Goal: Task Accomplishment & Management: Use online tool/utility

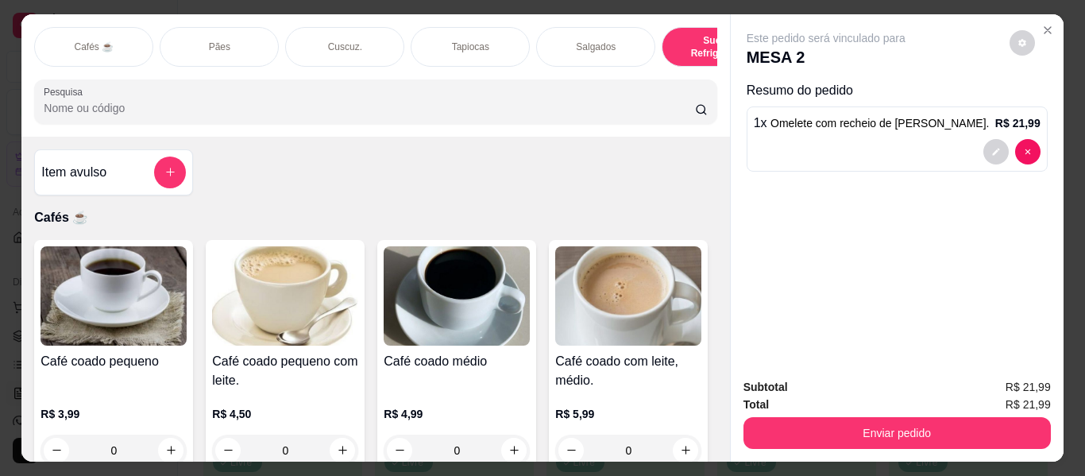
scroll to position [10566, 0]
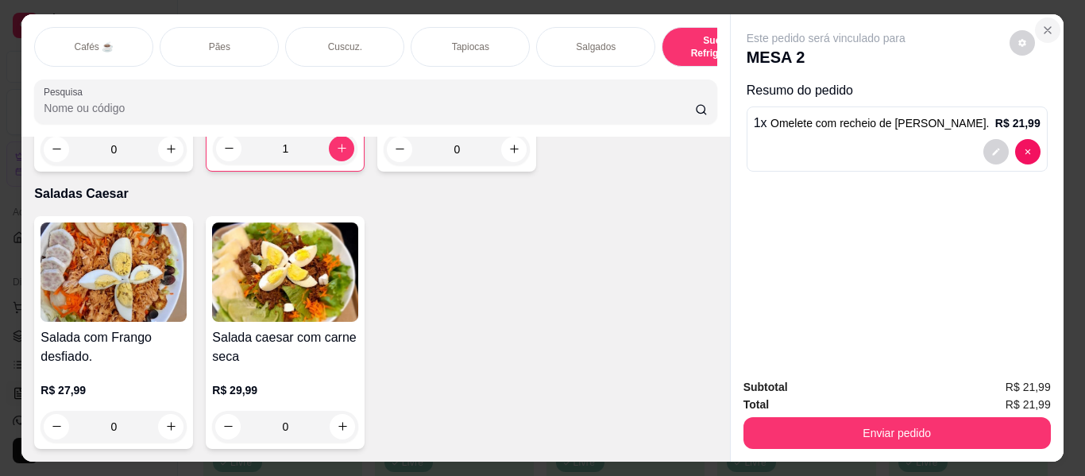
click at [1041, 24] on icon "Close" at bounding box center [1047, 30] width 13 height 13
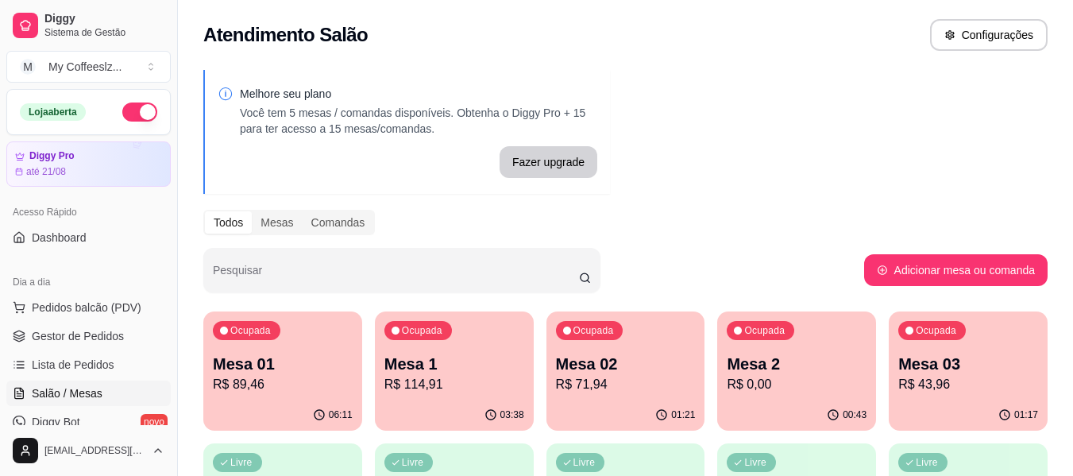
click at [959, 392] on p "R$ 43,96" at bounding box center [968, 384] width 140 height 19
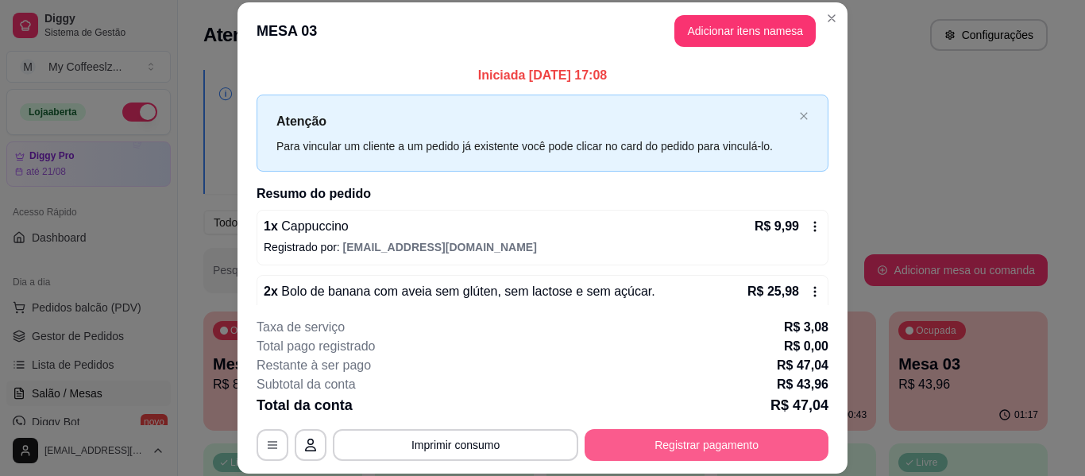
click at [675, 441] on button "Registrar pagamento" at bounding box center [707, 445] width 244 height 32
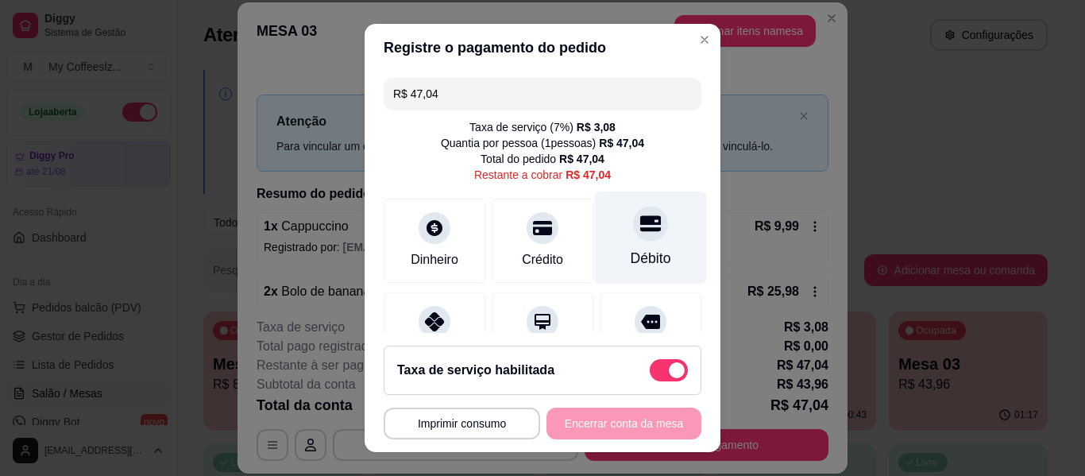
click at [601, 213] on div "Débito" at bounding box center [651, 237] width 112 height 93
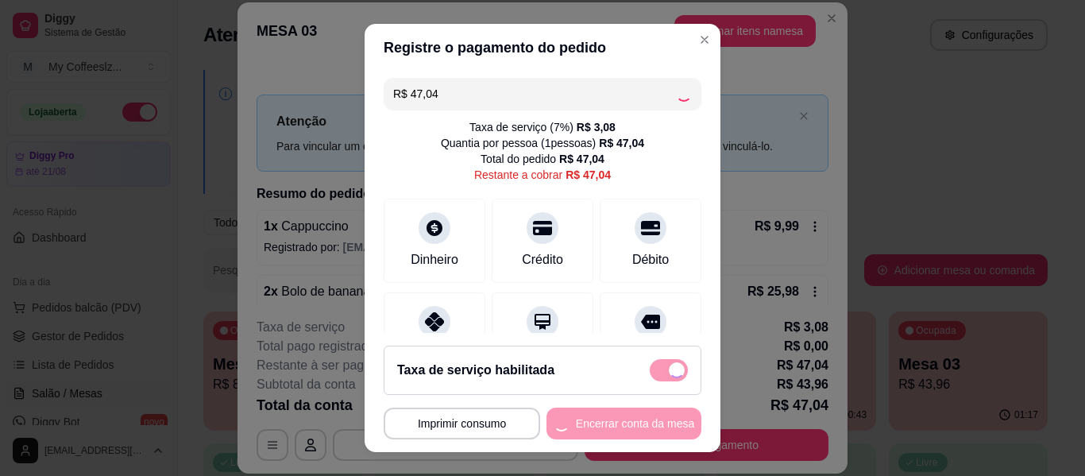
type input "R$ 0,00"
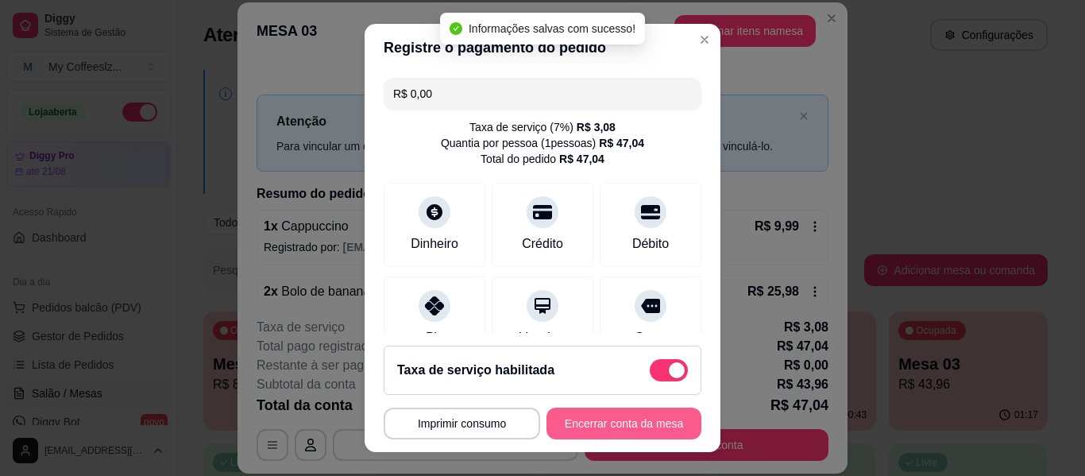
click at [588, 424] on button "Encerrar conta da mesa" at bounding box center [623, 423] width 155 height 32
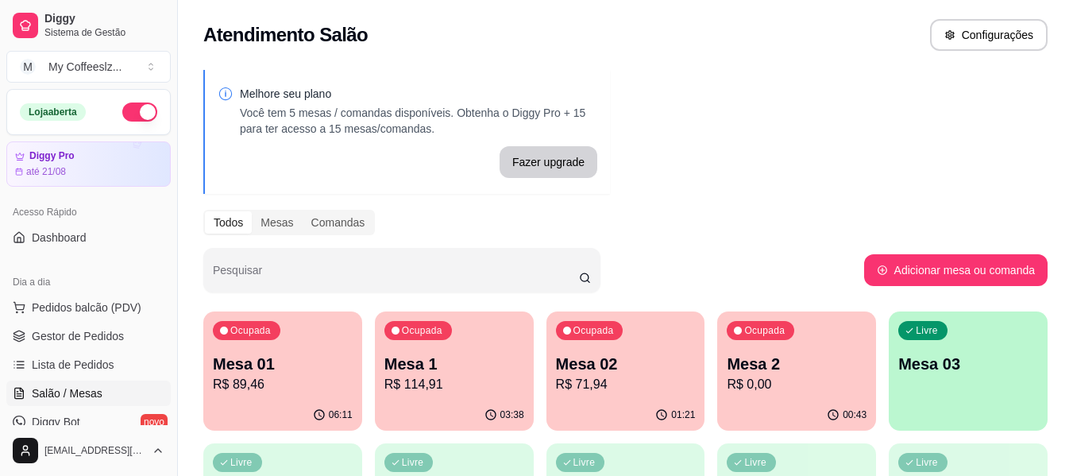
click at [792, 349] on div "Ocupada Mesa 2 R$ 0,00" at bounding box center [796, 355] width 159 height 88
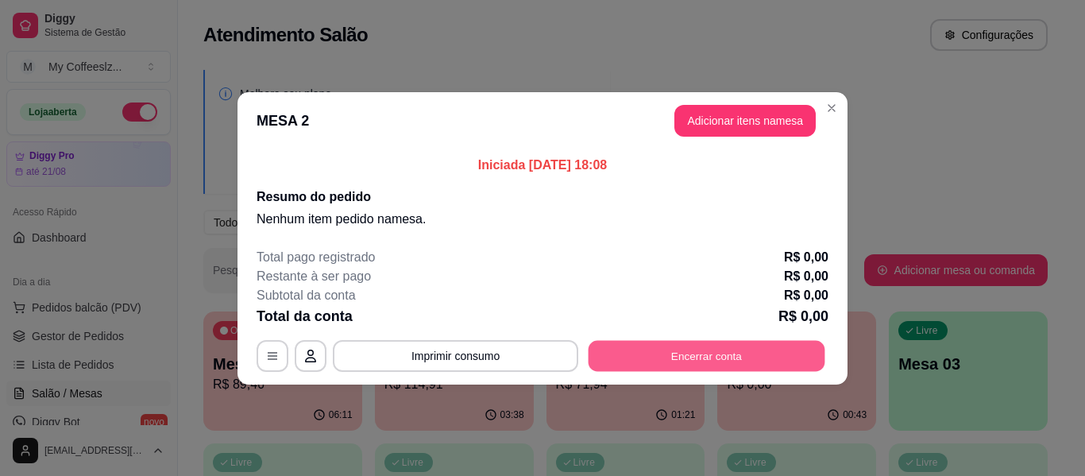
click at [720, 341] on button "Encerrar conta" at bounding box center [707, 355] width 237 height 31
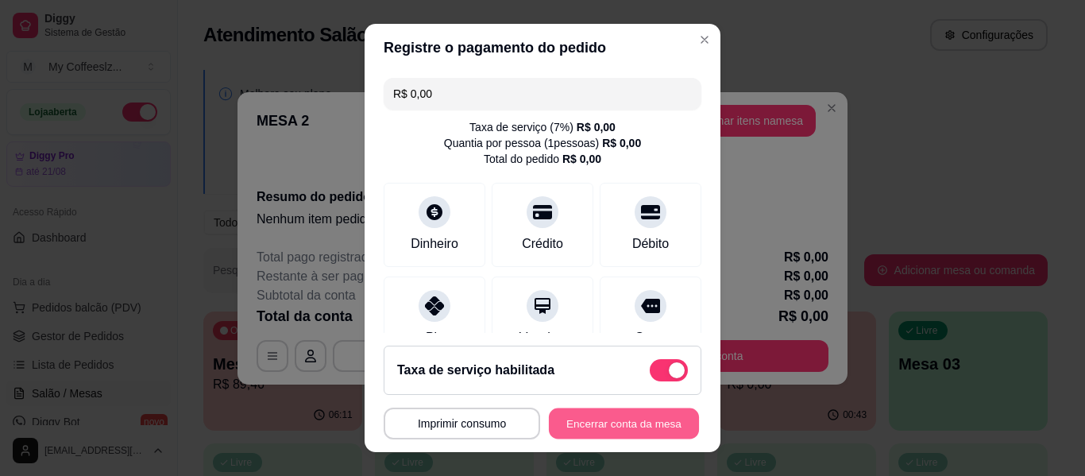
click at [601, 420] on button "Encerrar conta da mesa" at bounding box center [624, 423] width 150 height 31
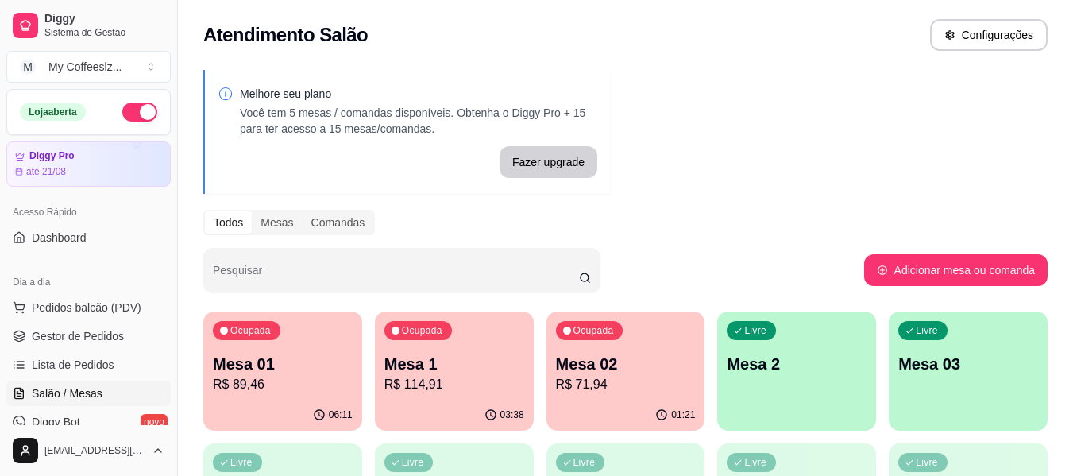
click at [643, 346] on div "Ocupada Mesa 02 R$ 71,94" at bounding box center [625, 355] width 159 height 88
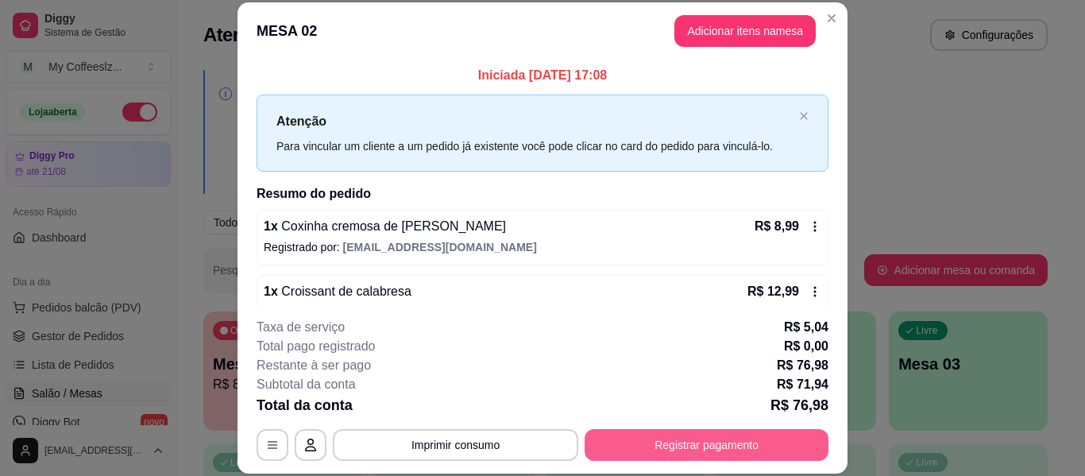
click at [677, 443] on button "Registrar pagamento" at bounding box center [707, 445] width 244 height 32
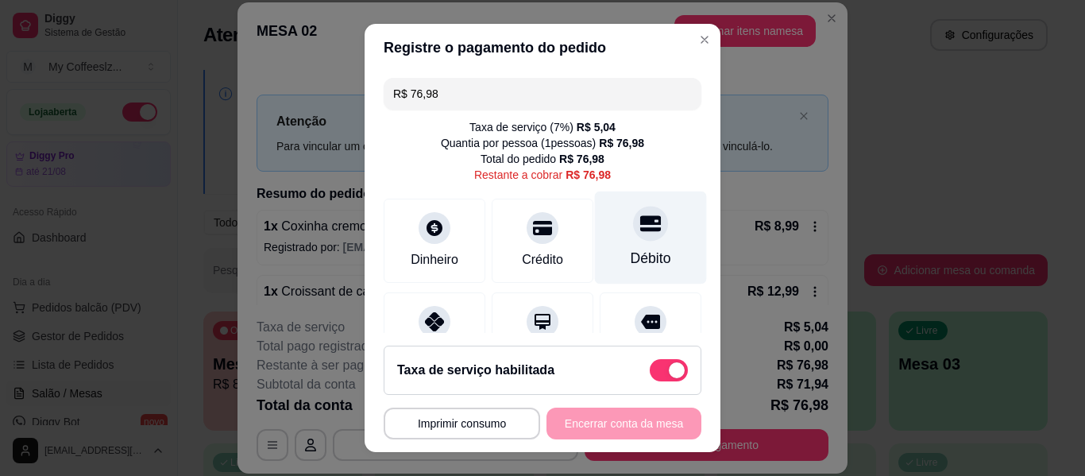
click at [644, 234] on div "Débito" at bounding box center [651, 237] width 112 height 93
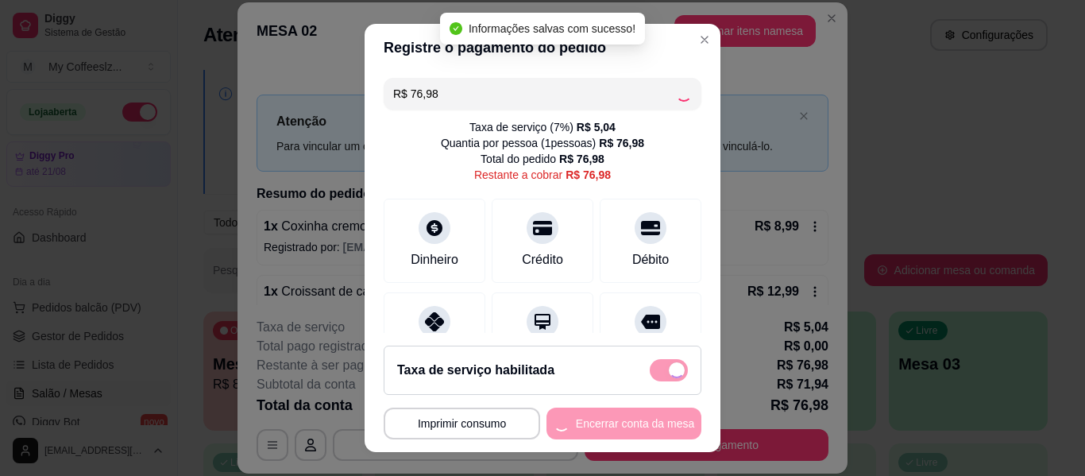
type input "R$ 0,00"
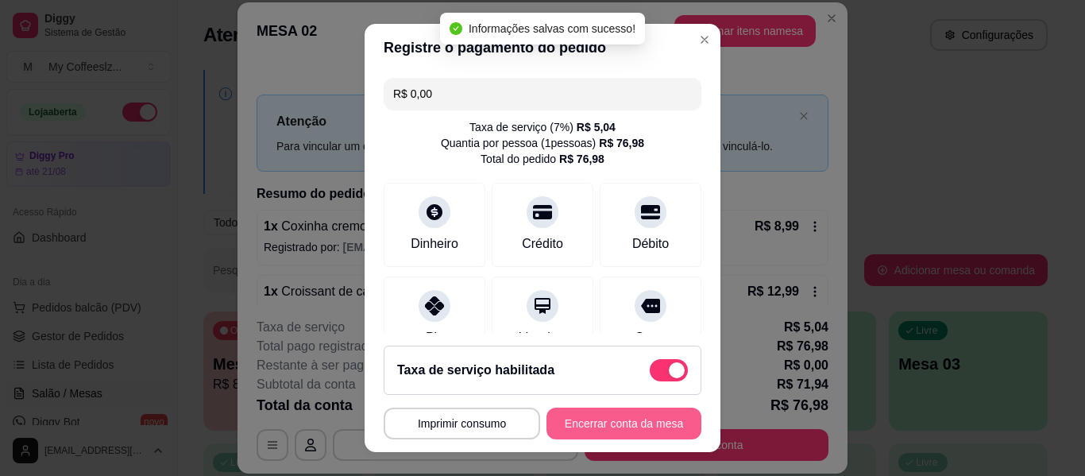
click at [583, 429] on button "Encerrar conta da mesa" at bounding box center [623, 423] width 155 height 32
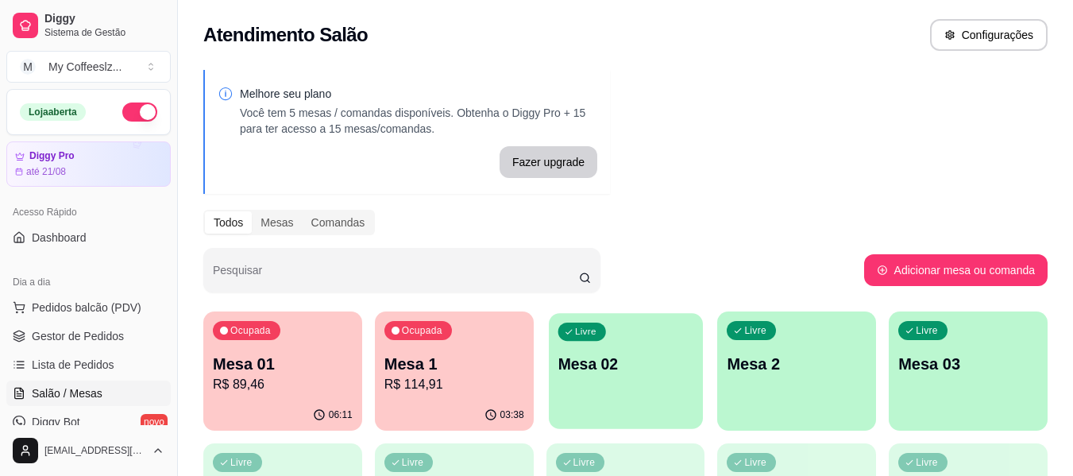
click at [593, 384] on div "Livre Mesa 02" at bounding box center [626, 361] width 154 height 97
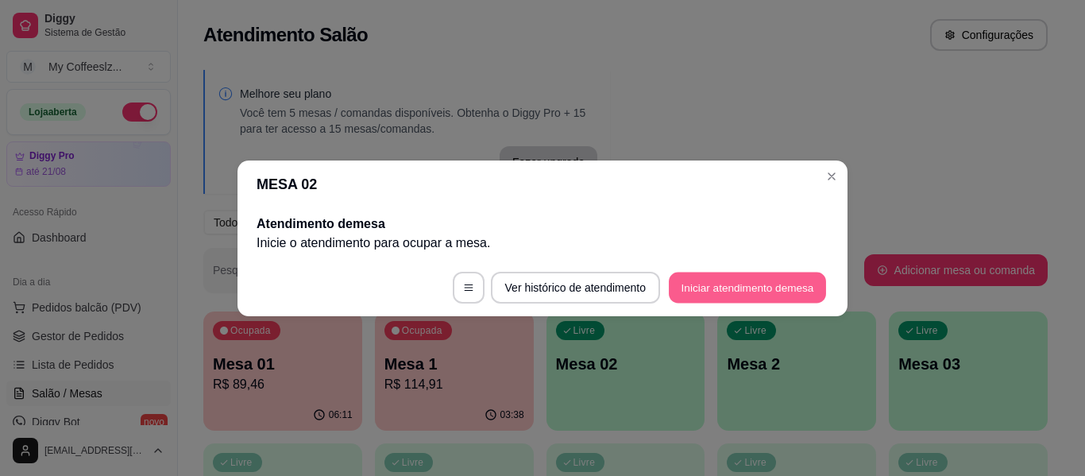
click at [745, 285] on button "Iniciar atendimento de mesa" at bounding box center [747, 287] width 157 height 31
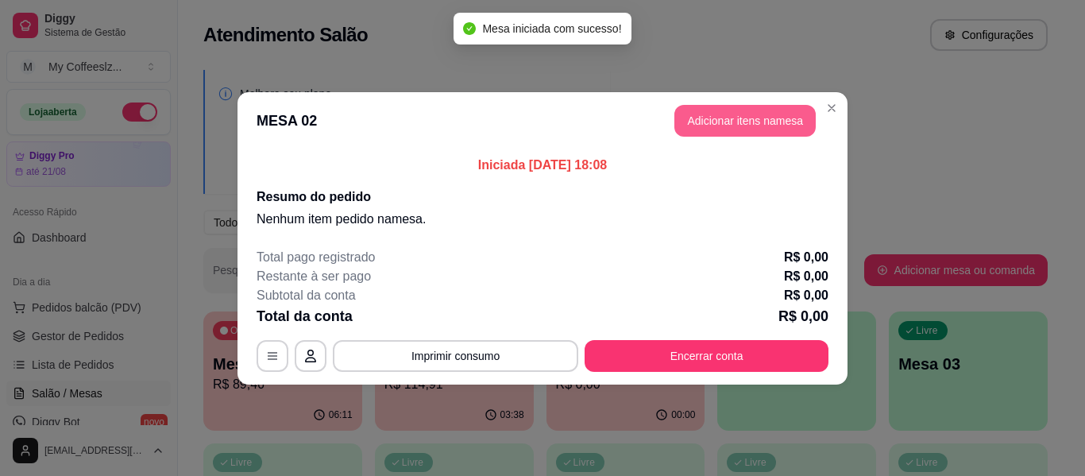
click at [691, 133] on button "Adicionar itens na mesa" at bounding box center [744, 121] width 141 height 32
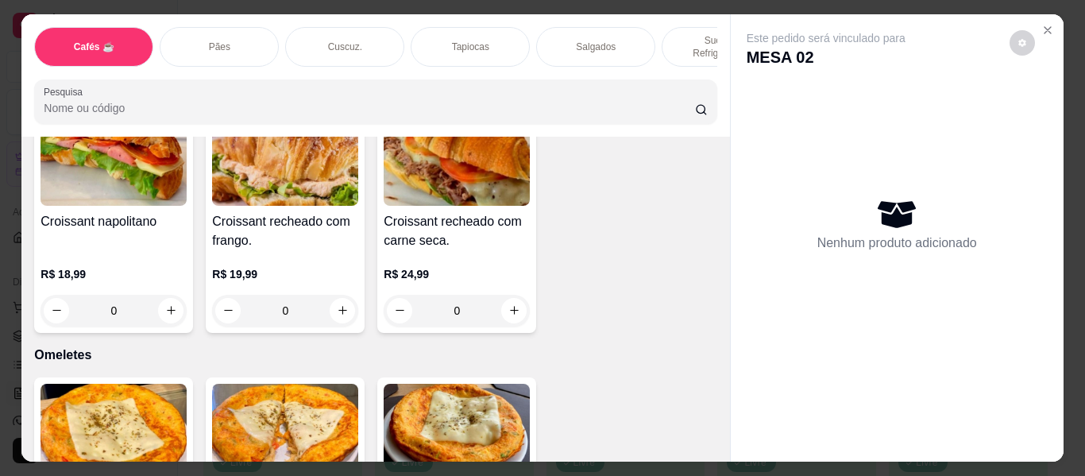
scroll to position [8499, 0]
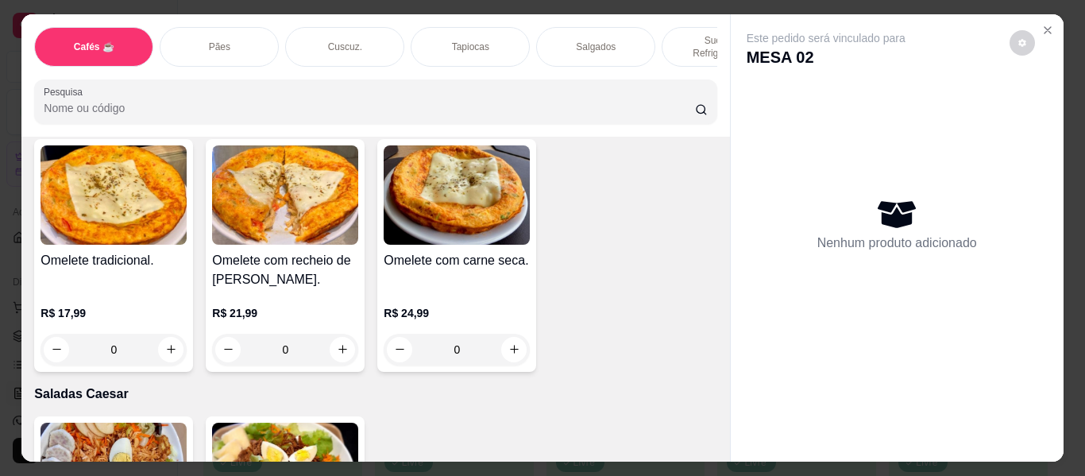
type input "1"
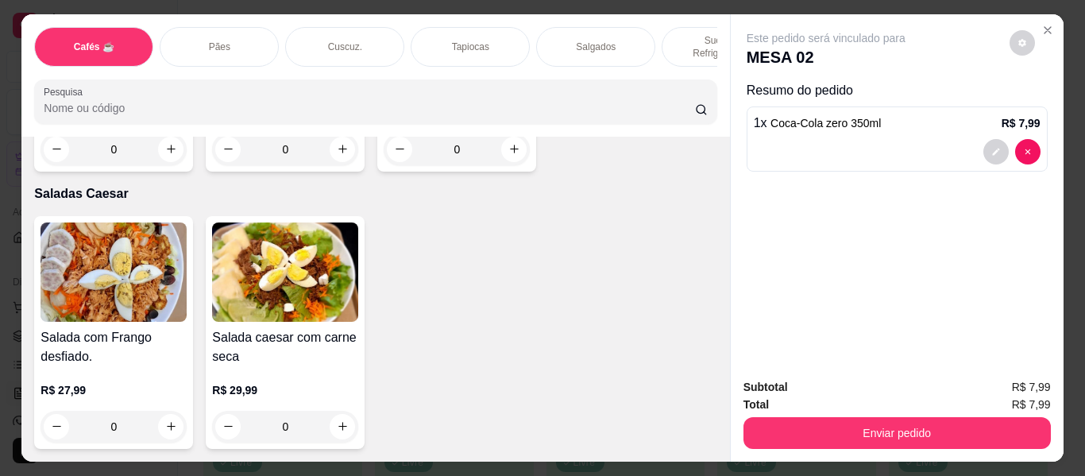
scroll to position [10246, 0]
type input "1"
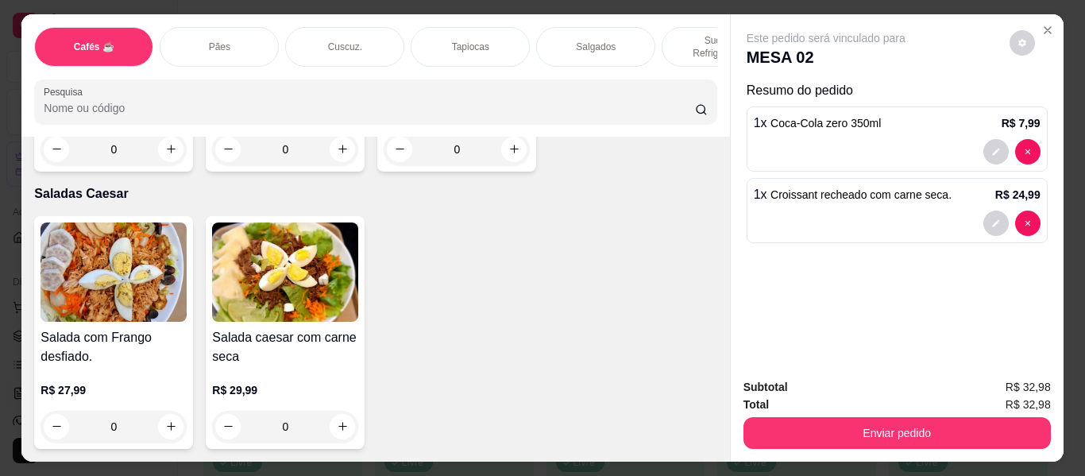
click at [765, 413] on div "Enviar pedido" at bounding box center [896, 431] width 307 height 36
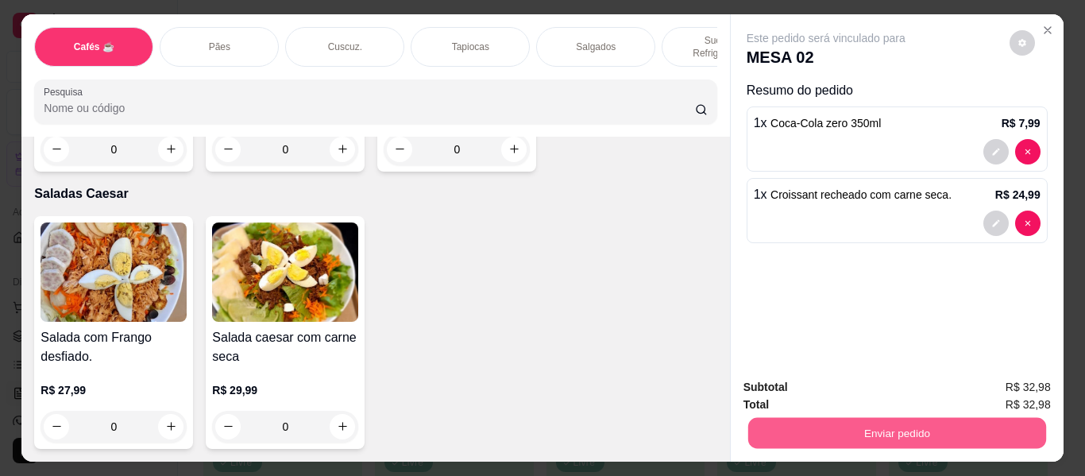
click at [836, 418] on button "Enviar pedido" at bounding box center [896, 433] width 298 height 31
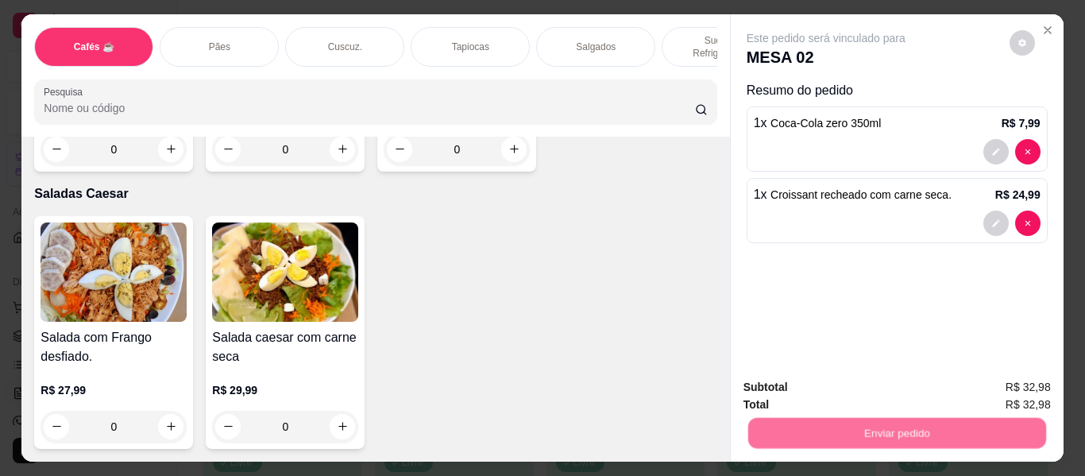
click at [815, 377] on button "Não registrar e enviar pedido" at bounding box center [844, 387] width 160 height 29
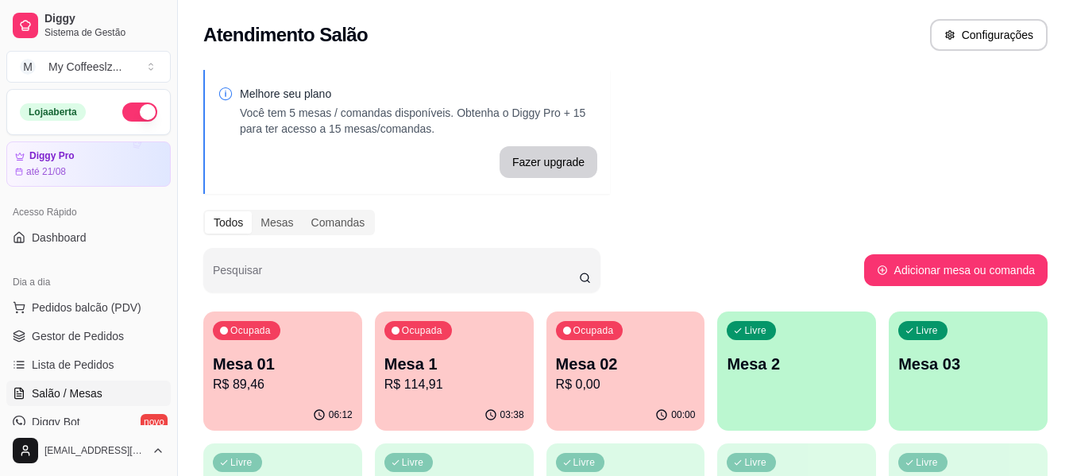
click at [741, 373] on p "Mesa 2" at bounding box center [797, 364] width 140 height 22
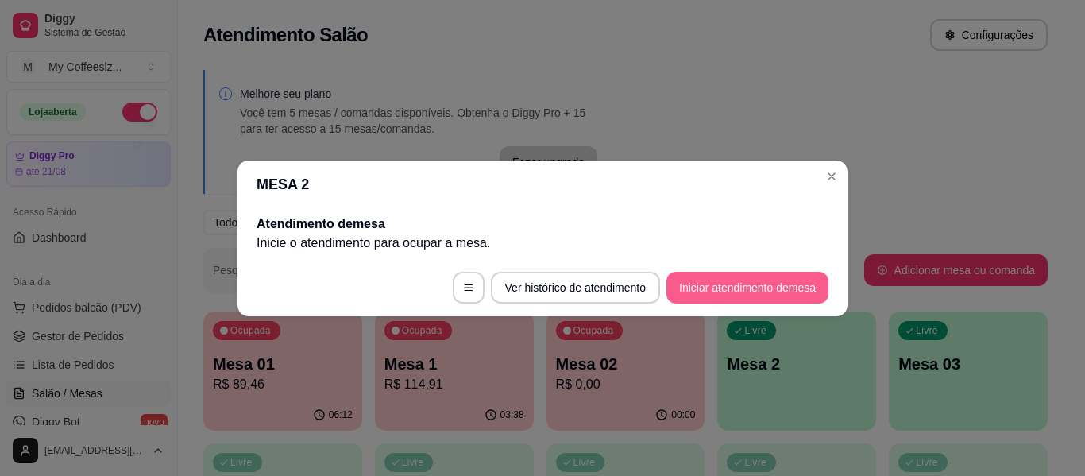
click at [755, 288] on button "Iniciar atendimento de mesa" at bounding box center [747, 288] width 162 height 32
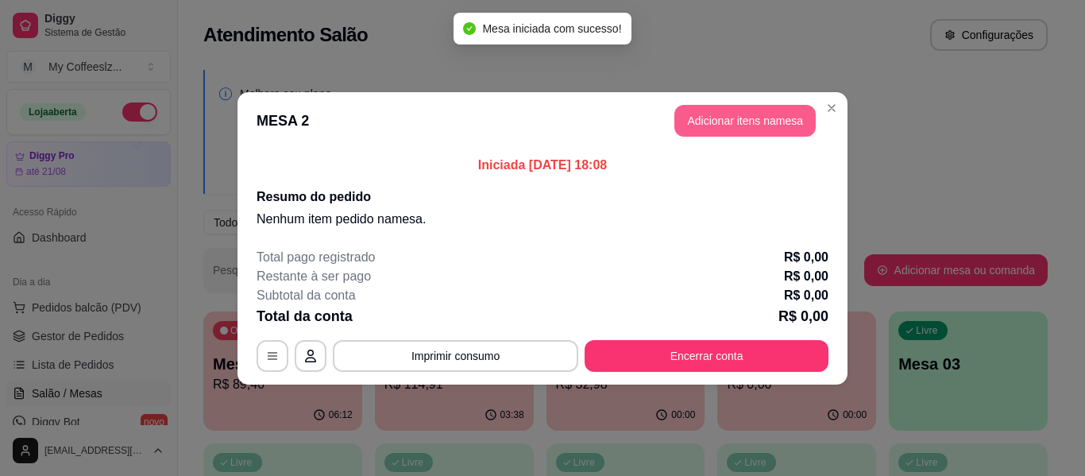
click at [730, 107] on button "Adicionar itens na mesa" at bounding box center [744, 121] width 141 height 32
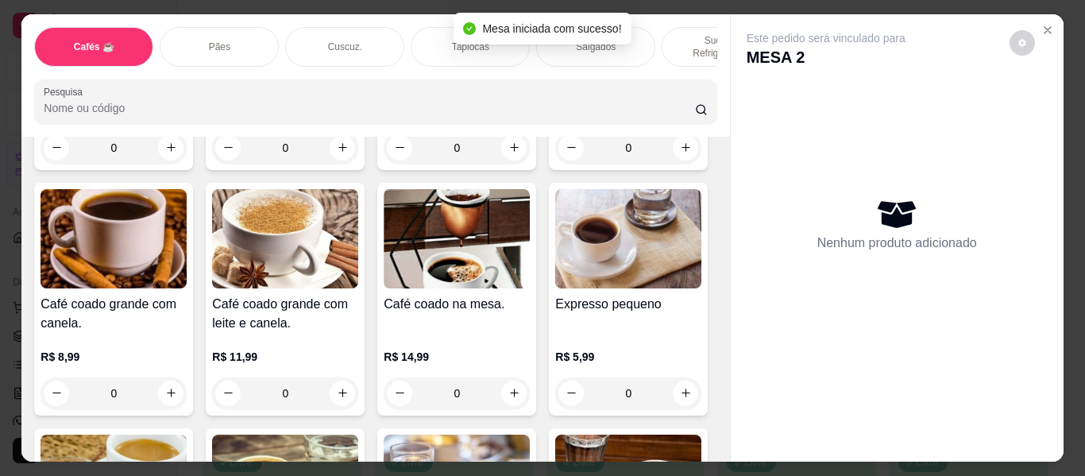
scroll to position [635, 0]
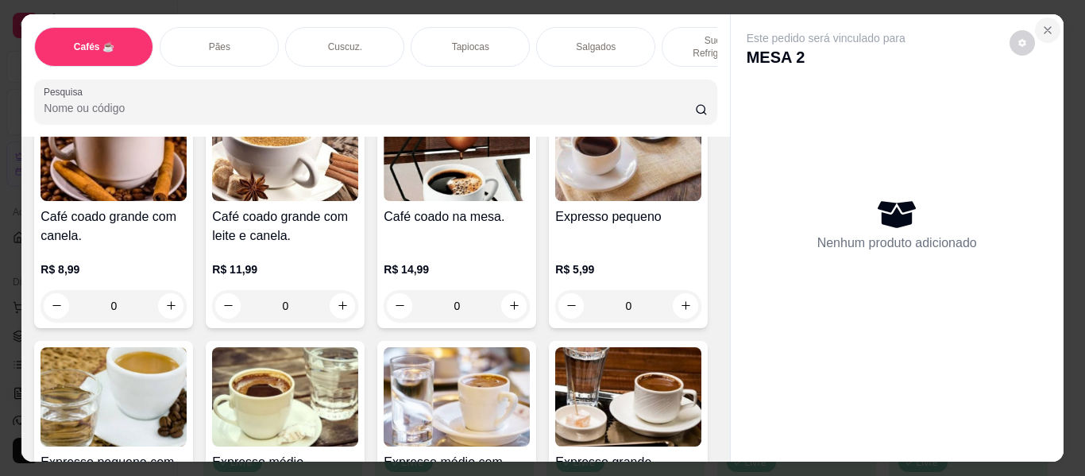
click at [1041, 24] on icon "Close" at bounding box center [1047, 30] width 13 height 13
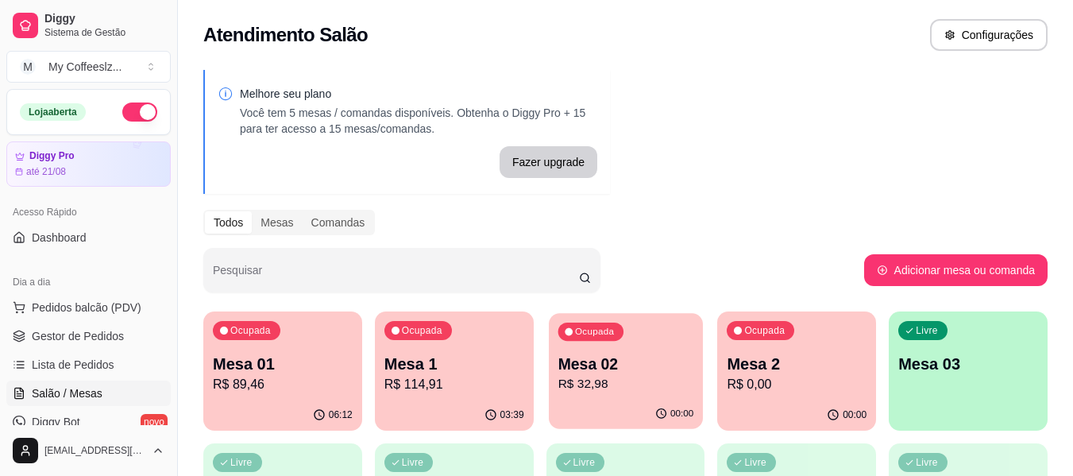
click at [616, 400] on div "00:00" at bounding box center [626, 414] width 154 height 30
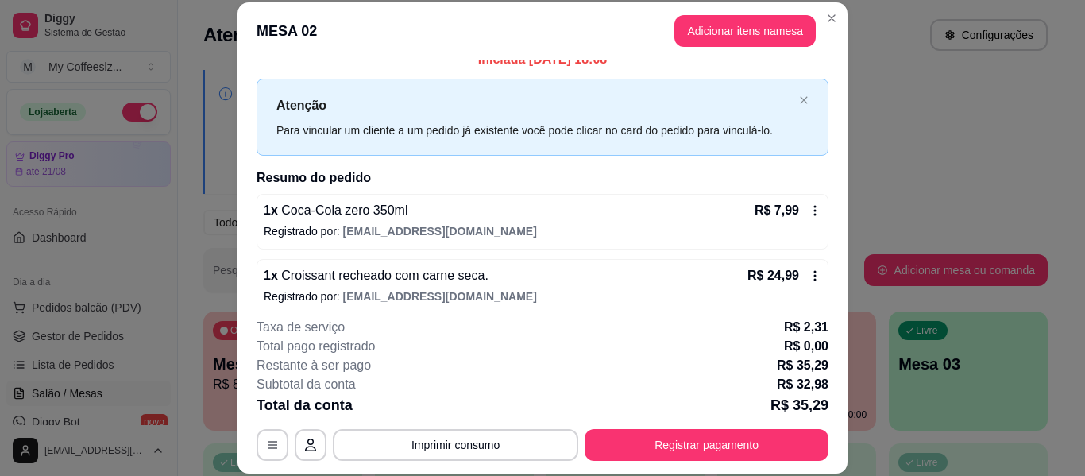
scroll to position [32, 0]
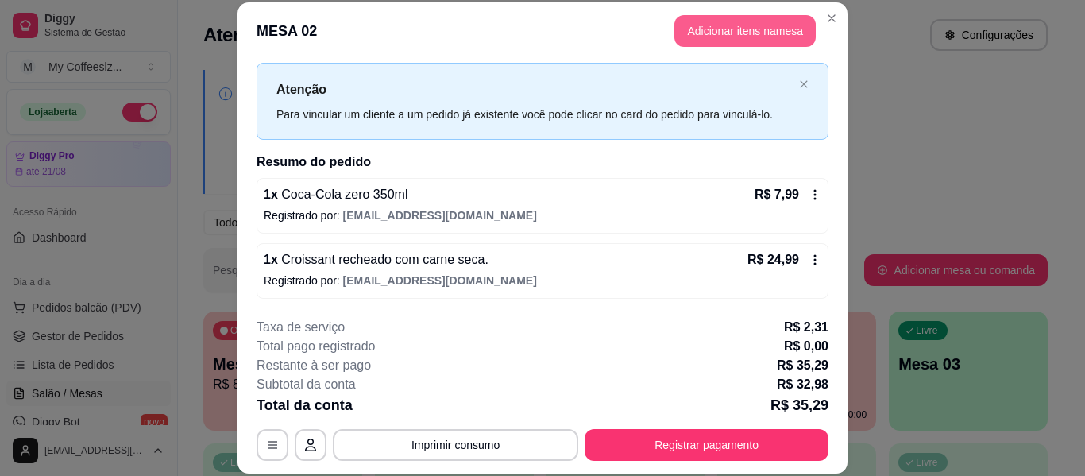
click at [705, 30] on button "Adicionar itens na mesa" at bounding box center [744, 31] width 141 height 32
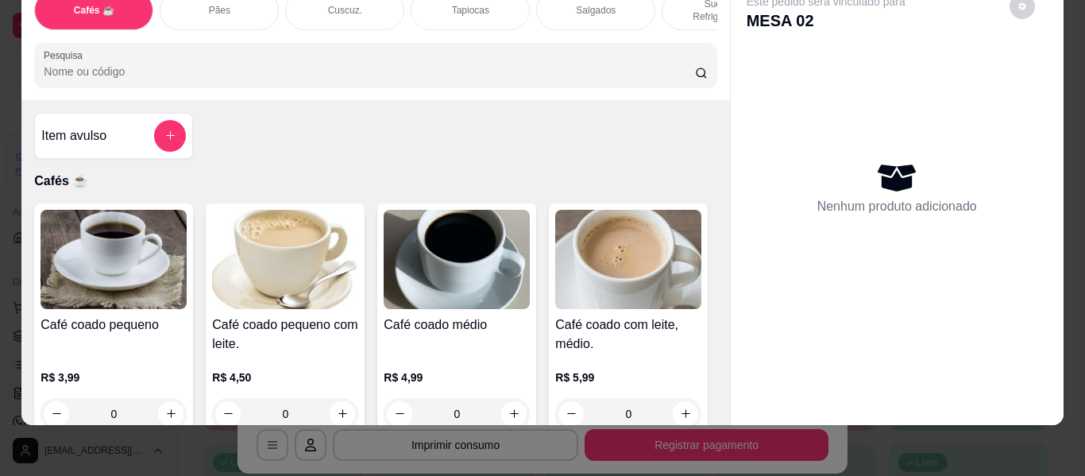
scroll to position [43, 0]
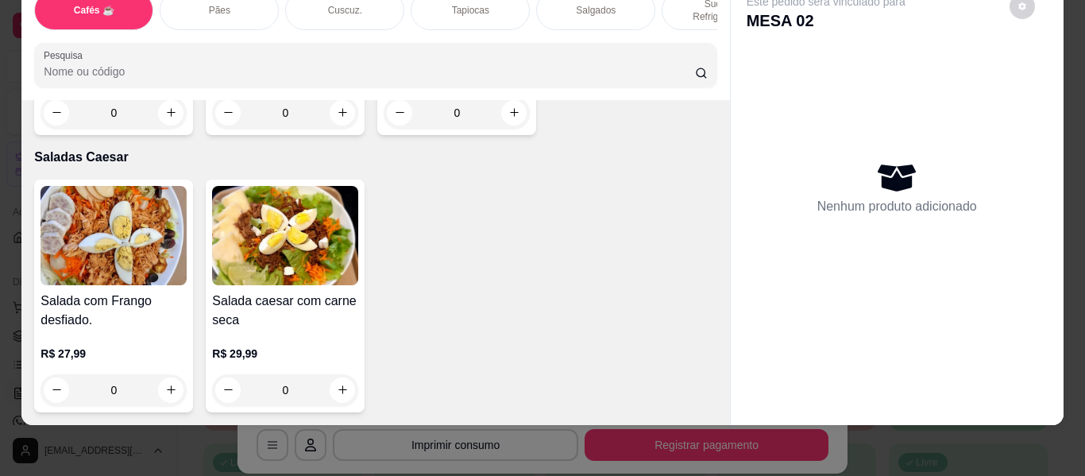
scroll to position [0, 0]
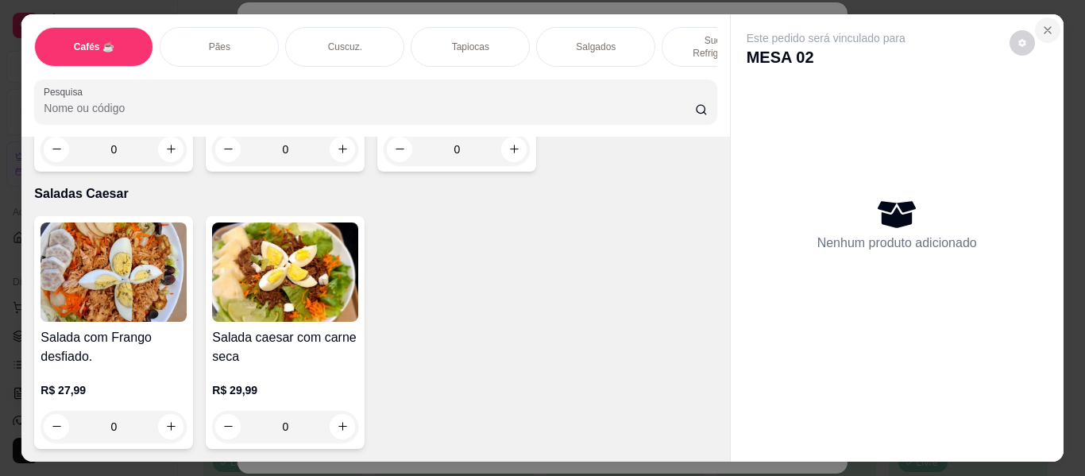
click at [1041, 24] on icon "Close" at bounding box center [1047, 30] width 13 height 13
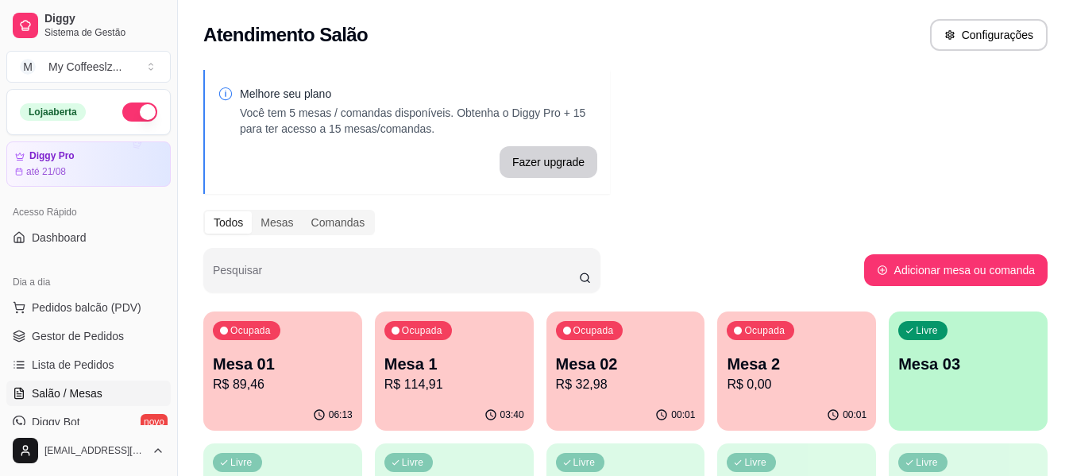
click at [736, 349] on div "Ocupada Mesa 2 R$ 0,00" at bounding box center [796, 355] width 159 height 88
click at [647, 389] on p "R$ 32,98" at bounding box center [626, 384] width 136 height 18
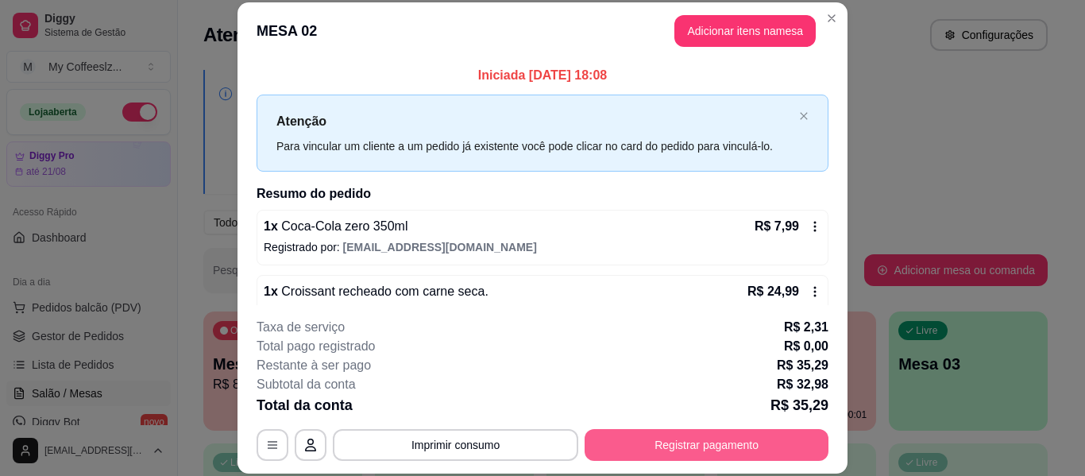
click at [674, 449] on button "Registrar pagamento" at bounding box center [707, 445] width 244 height 32
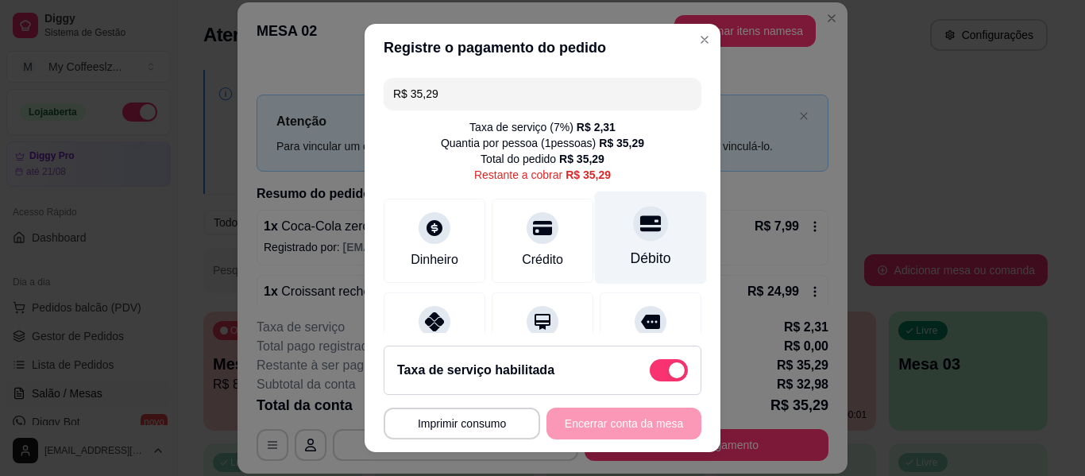
click at [633, 238] on div at bounding box center [650, 223] width 35 height 35
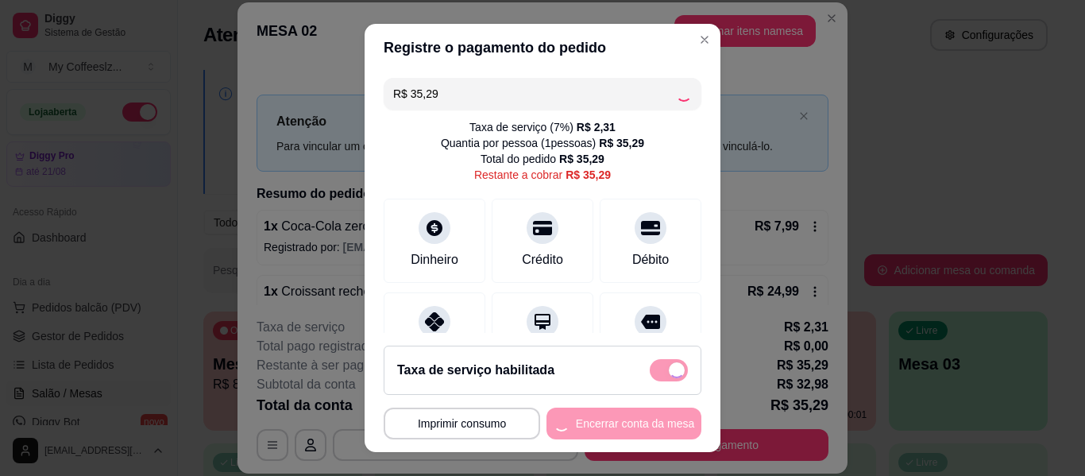
type input "R$ 0,00"
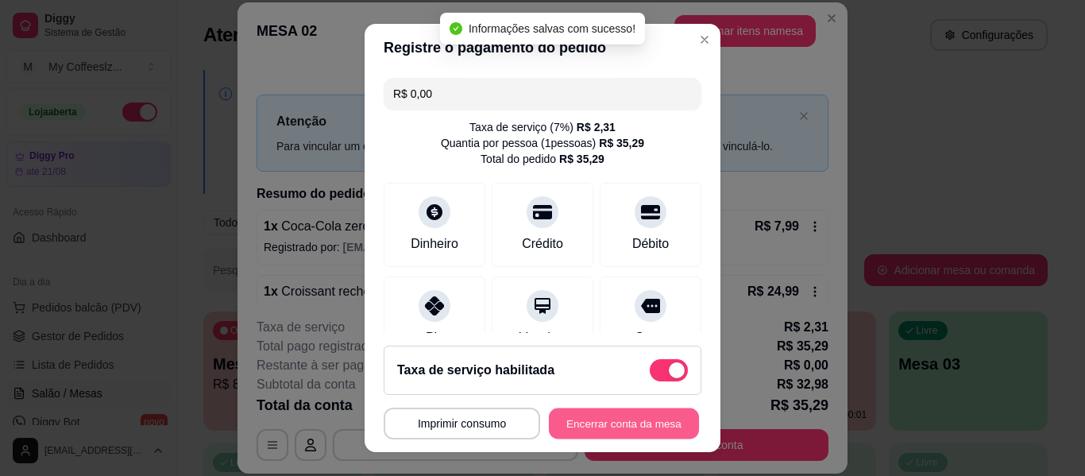
click at [583, 417] on button "Encerrar conta da mesa" at bounding box center [624, 423] width 150 height 31
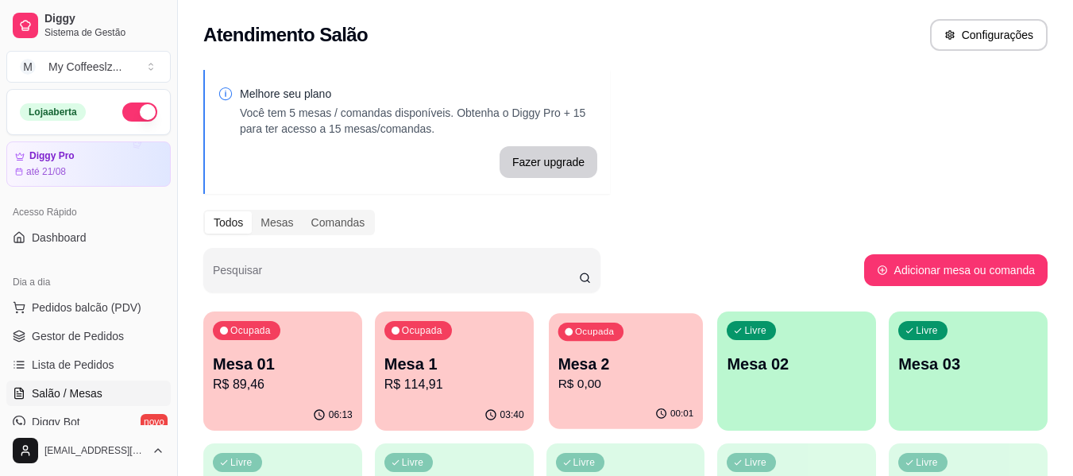
click at [652, 353] on p "Mesa 2" at bounding box center [626, 363] width 136 height 21
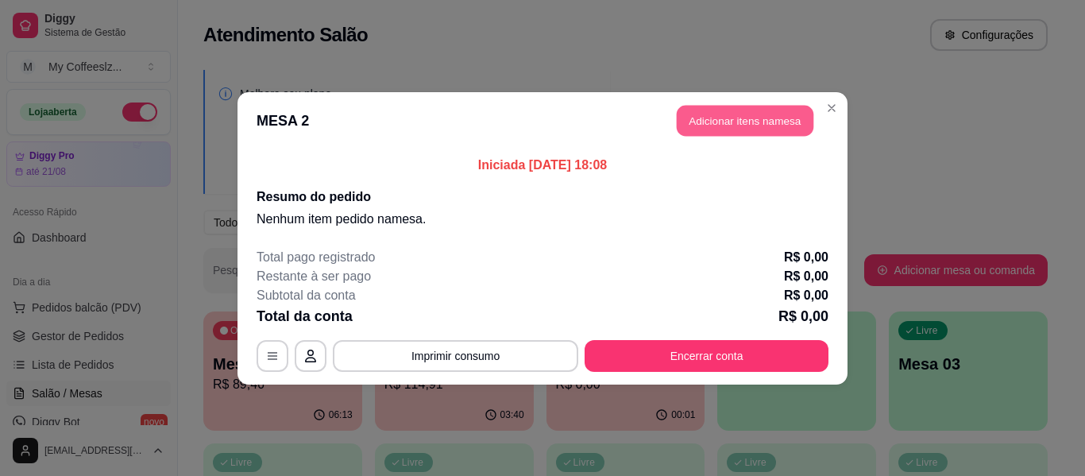
click at [705, 117] on button "Adicionar itens na mesa" at bounding box center [745, 120] width 137 height 31
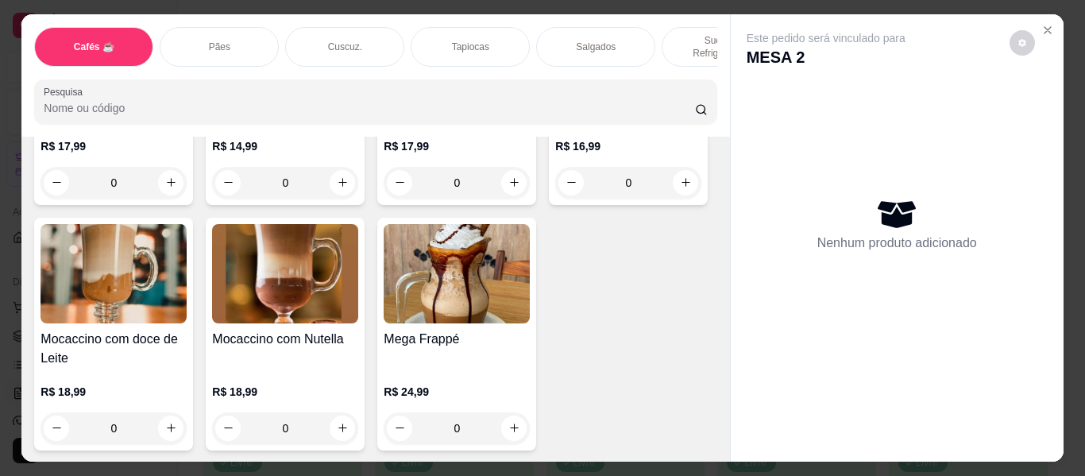
scroll to position [2303, 0]
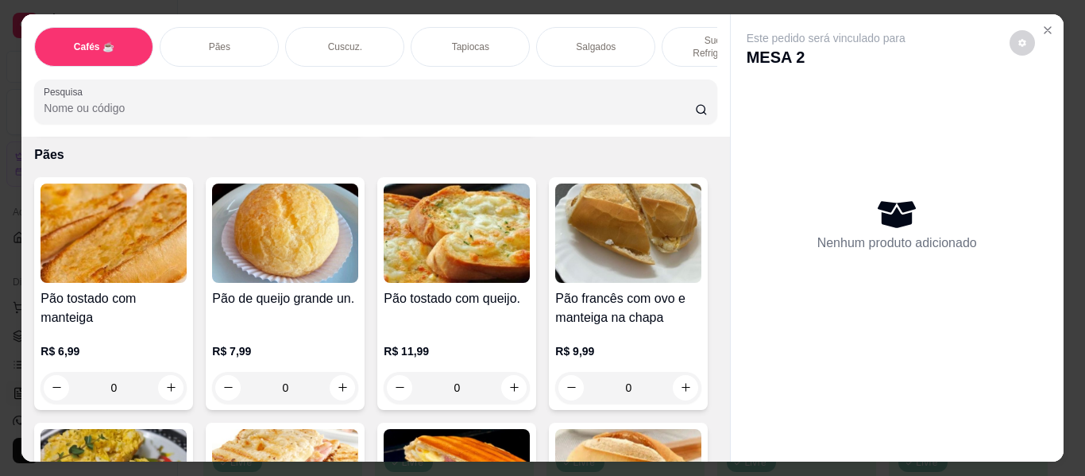
click at [666, 27] on div "Sucos e Refrigerantes" at bounding box center [721, 47] width 119 height 40
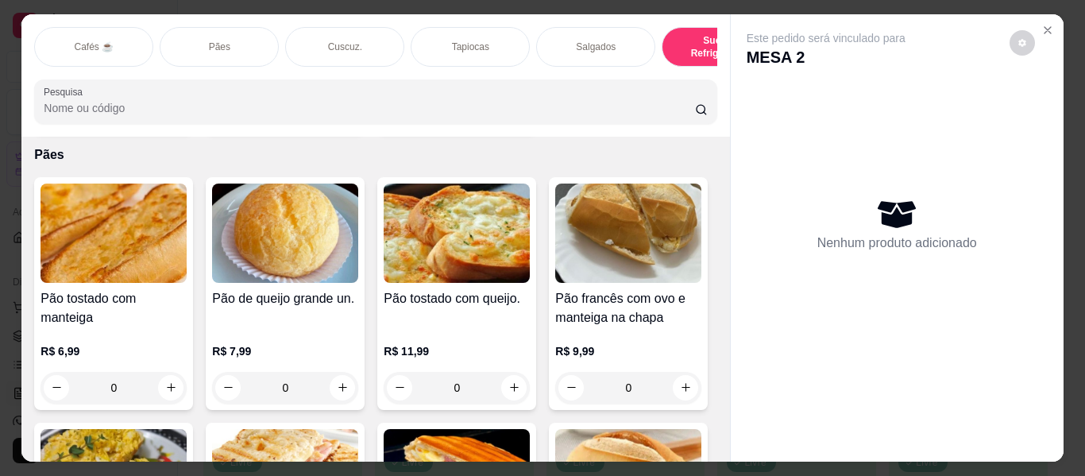
scroll to position [43, 0]
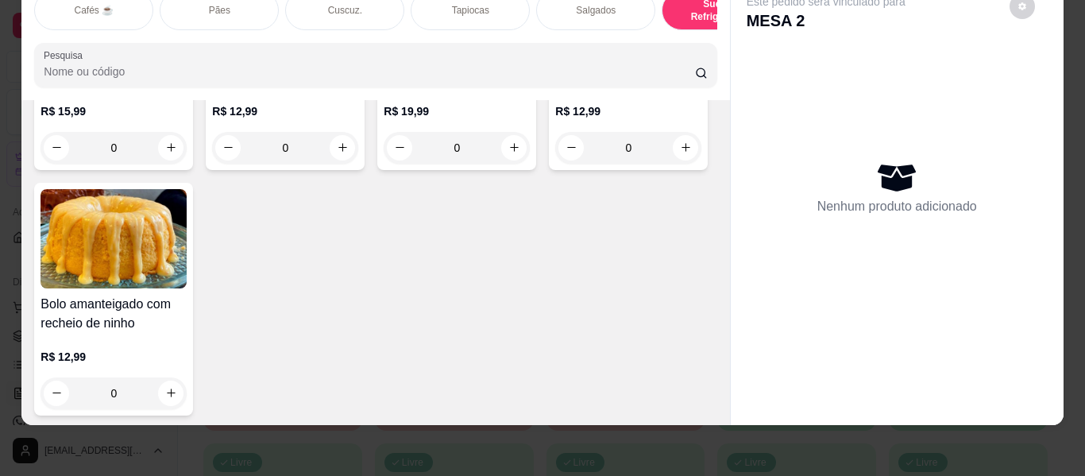
type input "1"
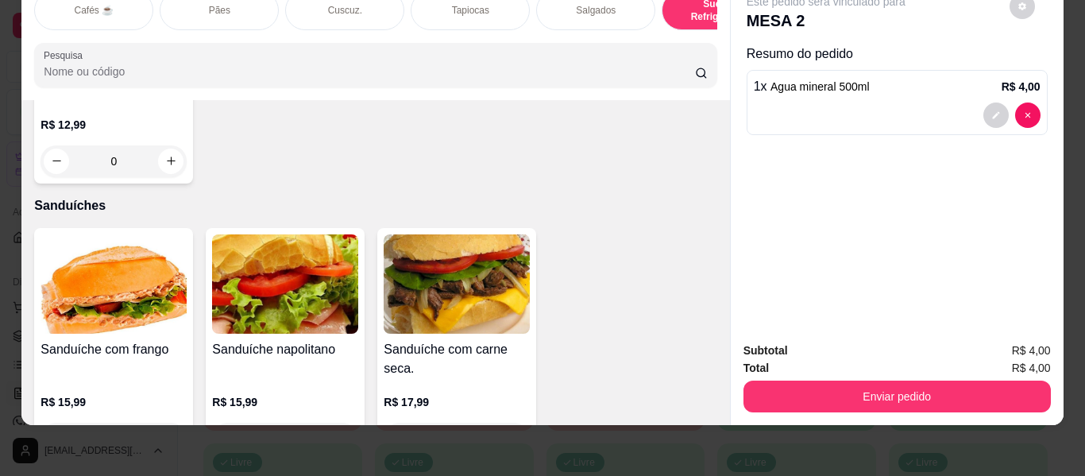
scroll to position [7548, 0]
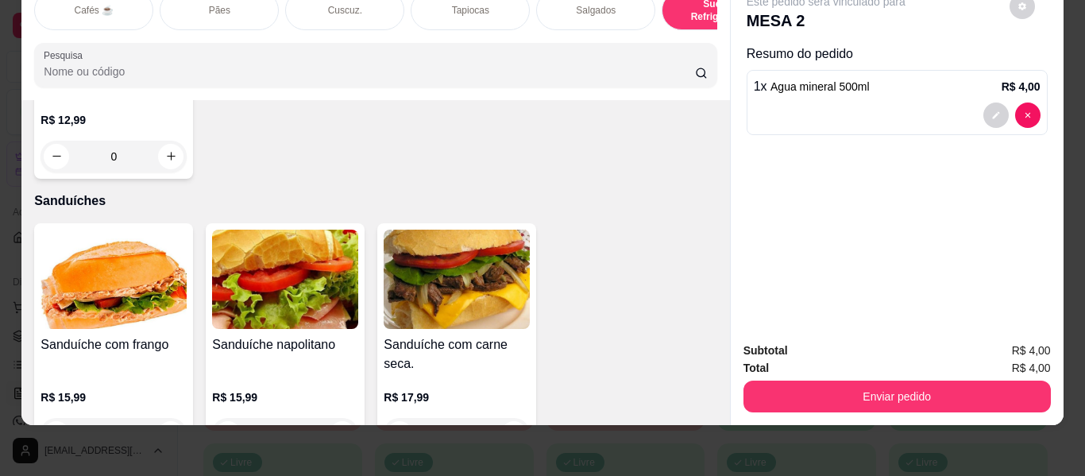
type input "1"
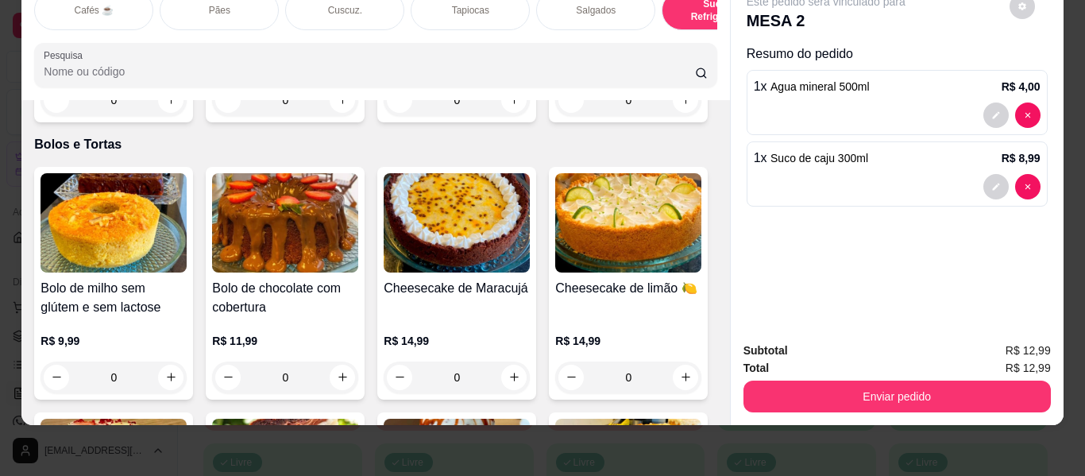
scroll to position [7154, 0]
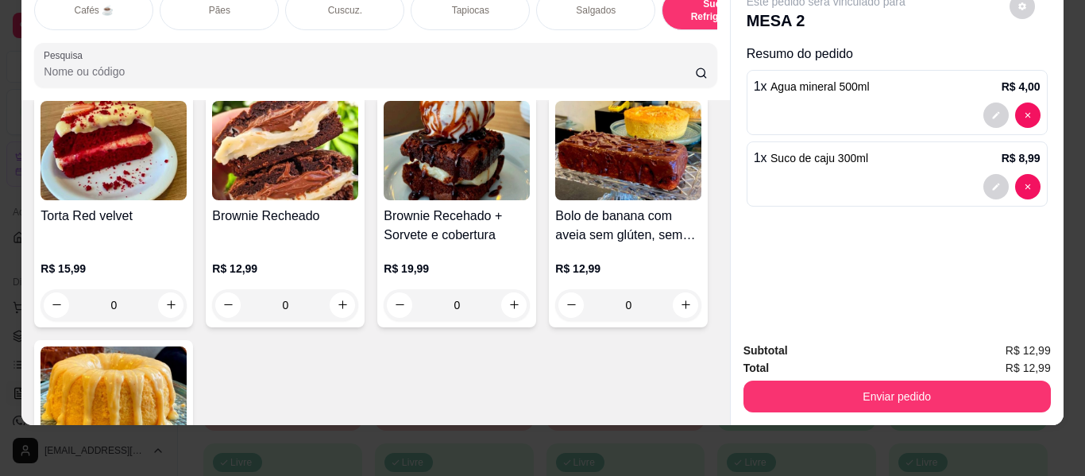
type input "1"
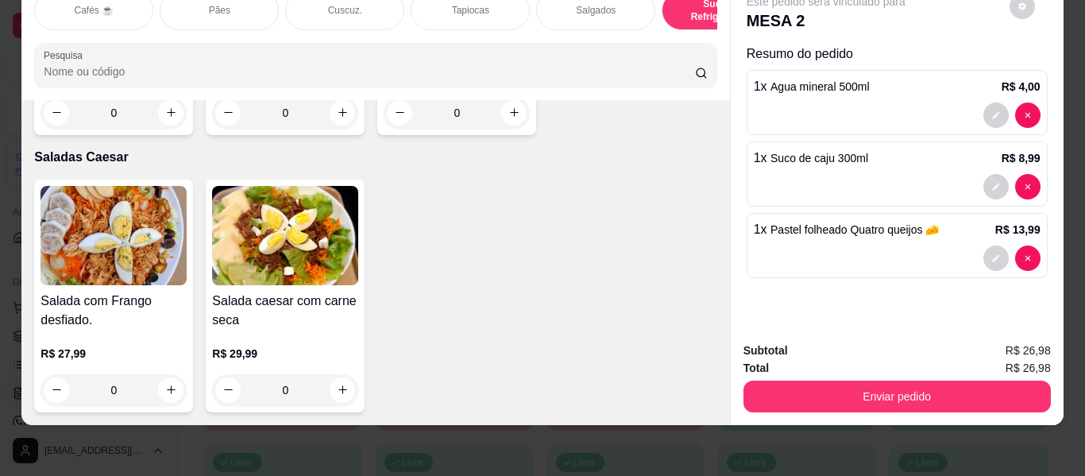
scroll to position [9537, 0]
type input "1"
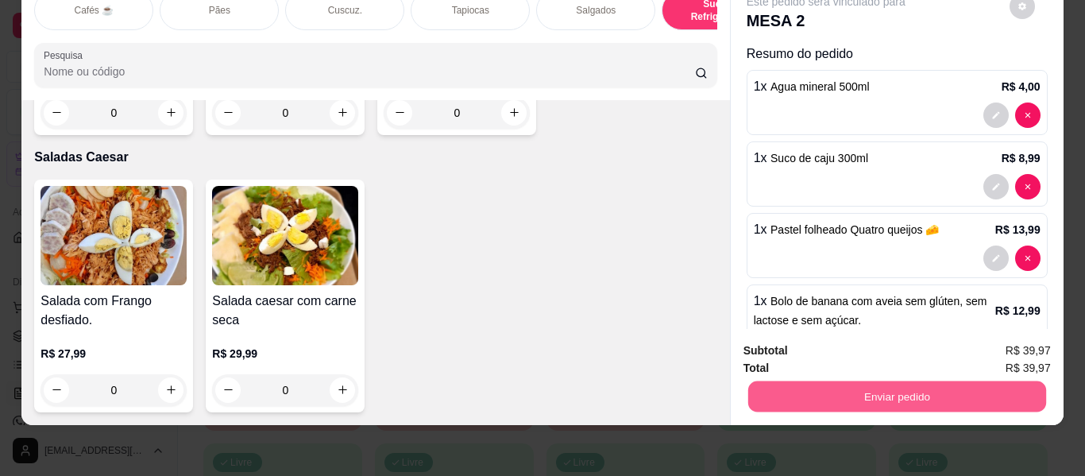
click at [784, 381] on button "Enviar pedido" at bounding box center [896, 396] width 298 height 31
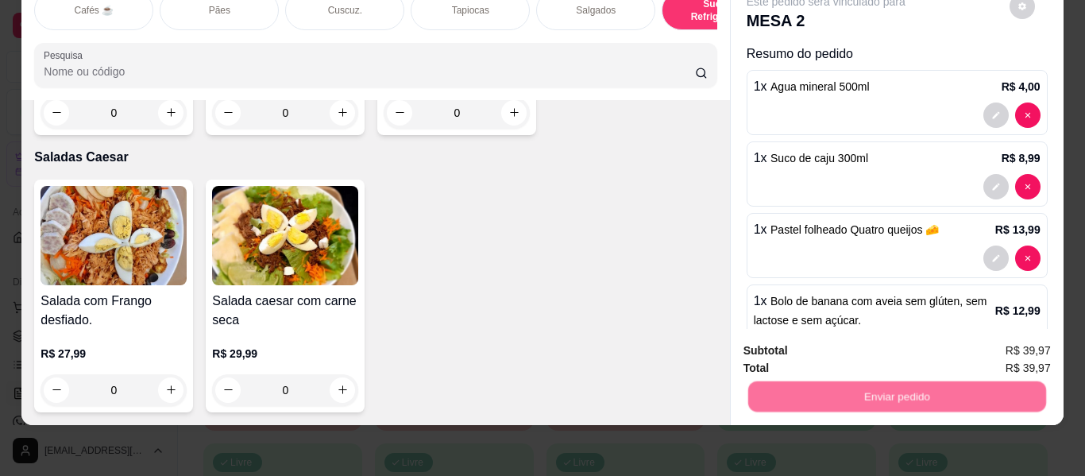
click at [778, 338] on button "Não registrar e enviar pedido" at bounding box center [844, 345] width 165 height 30
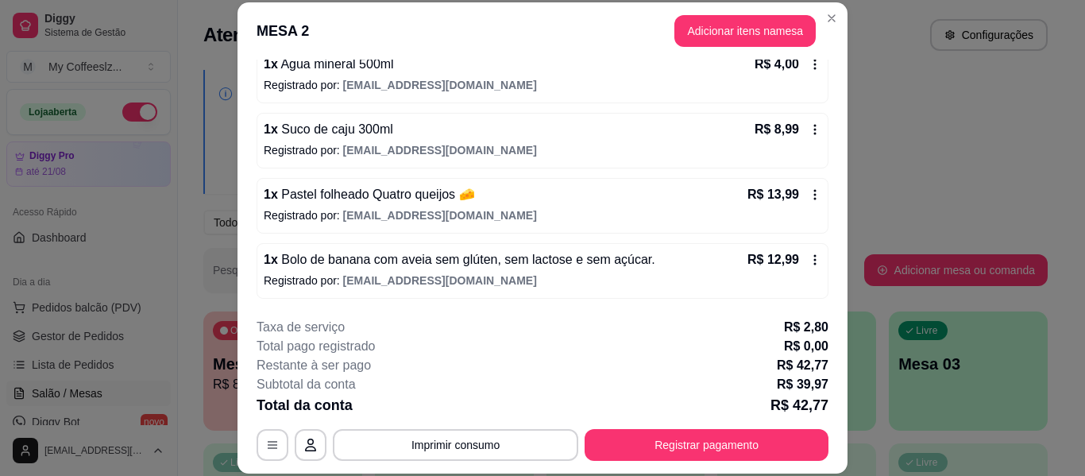
scroll to position [48, 0]
